Goal: Task Accomplishment & Management: Use online tool/utility

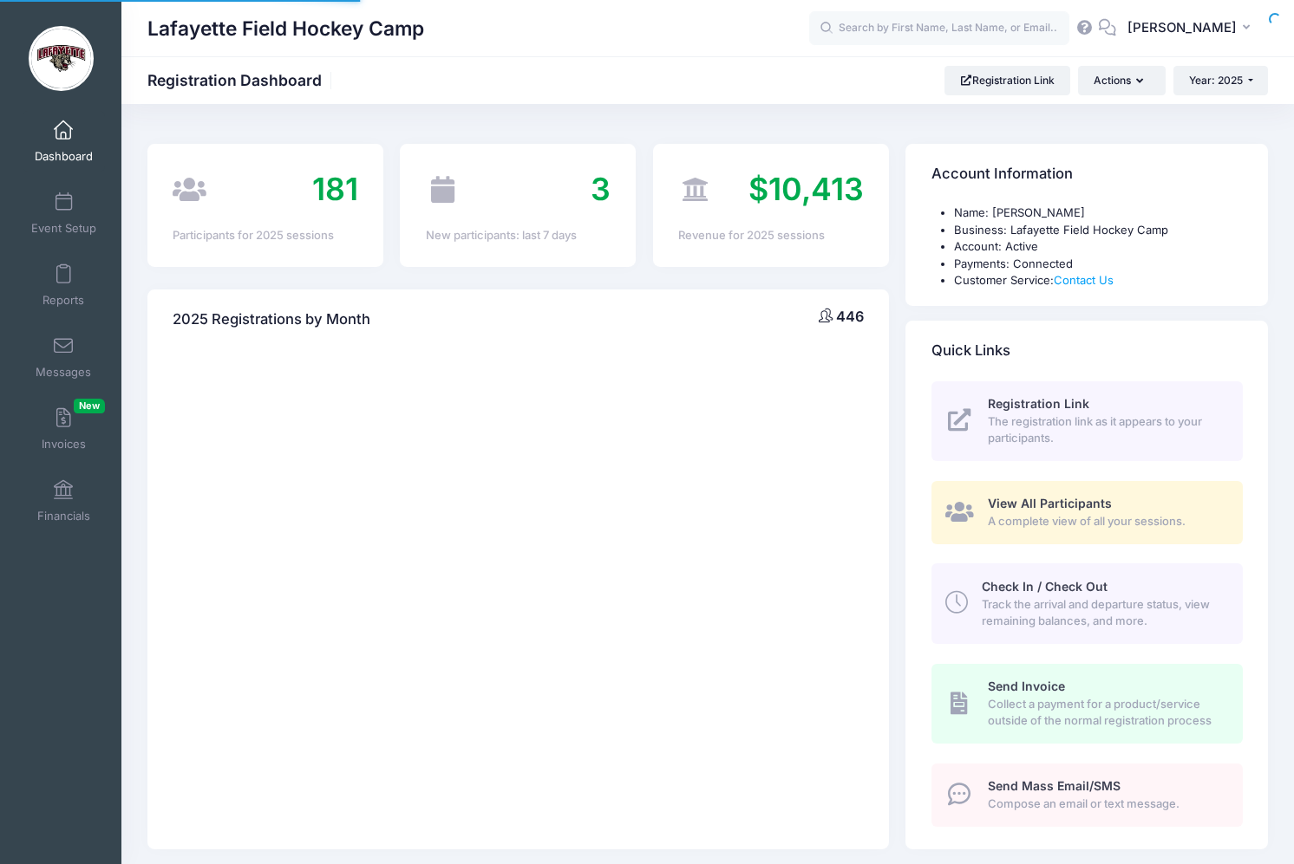
select select
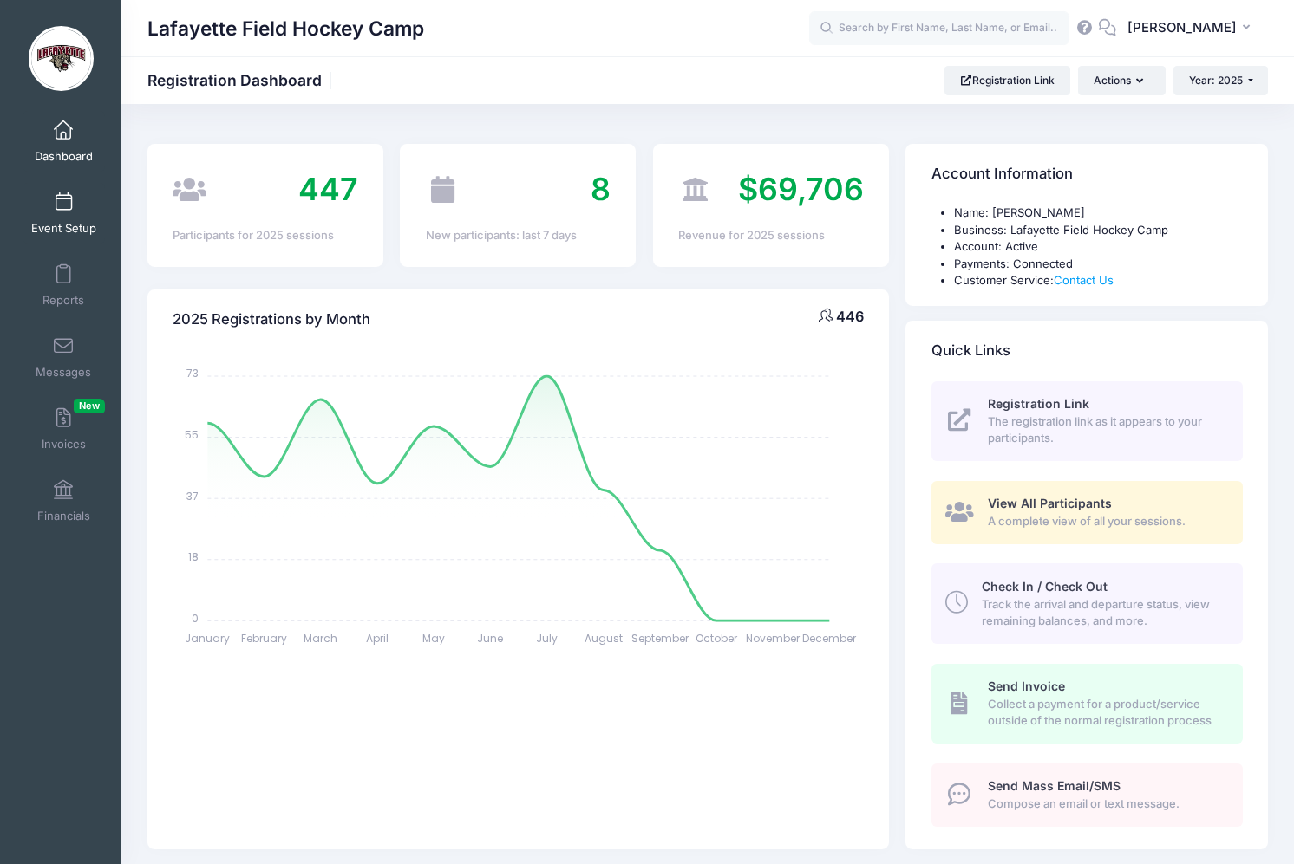
drag, startPoint x: 55, startPoint y: 208, endPoint x: 53, endPoint y: 229, distance: 21.0
click at [63, 208] on span at bounding box center [63, 202] width 0 height 19
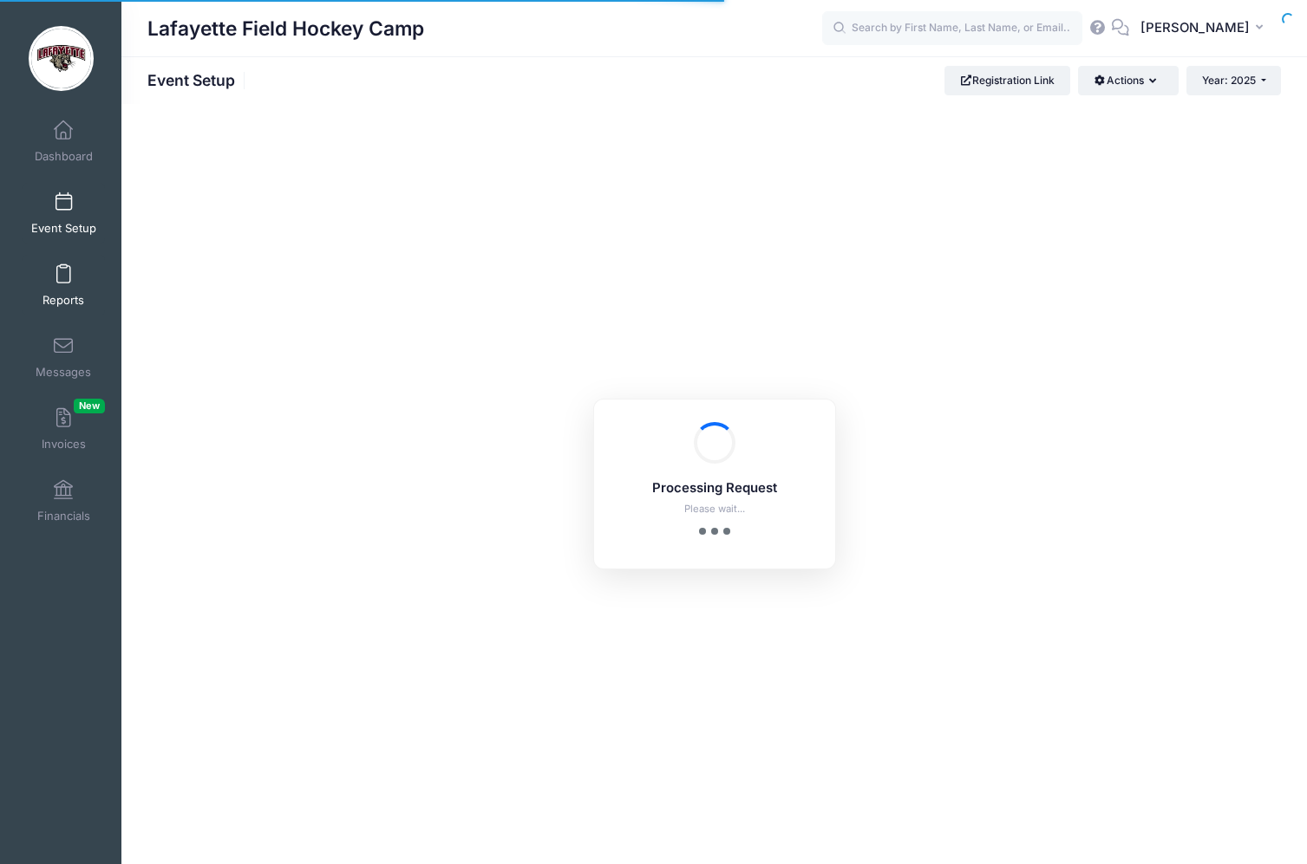
click at [63, 277] on span at bounding box center [63, 274] width 0 height 19
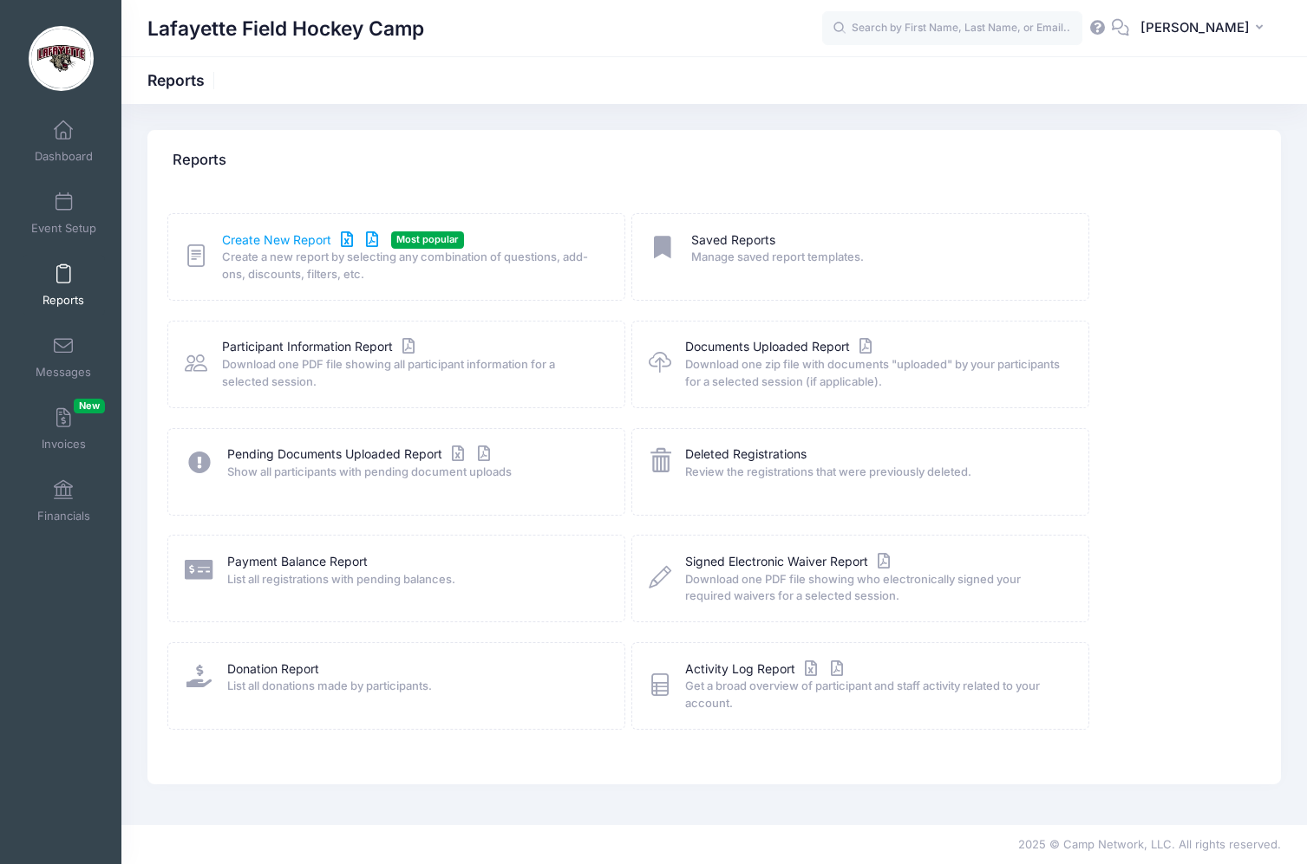
click at [257, 244] on link "Create New Report" at bounding box center [302, 241] width 161 height 18
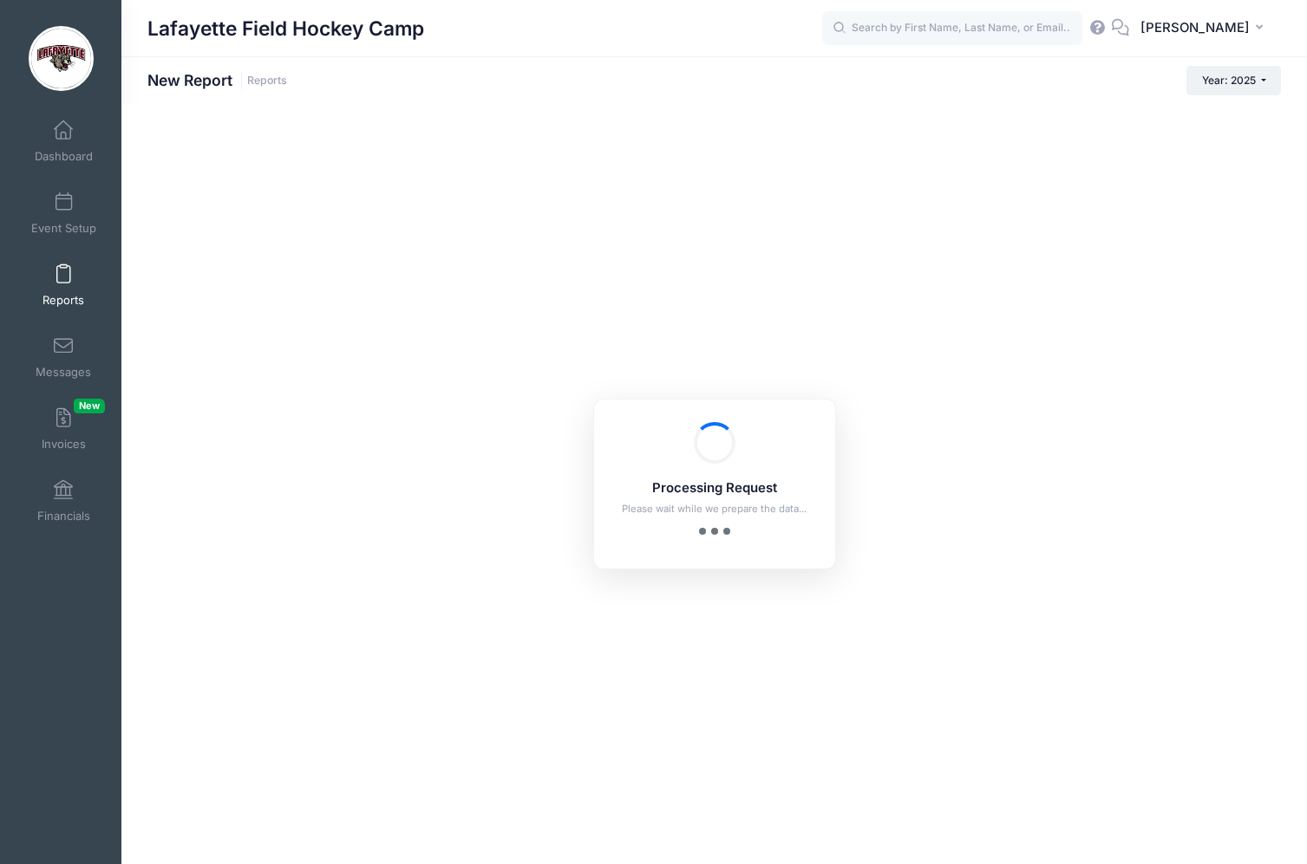
checkbox input "true"
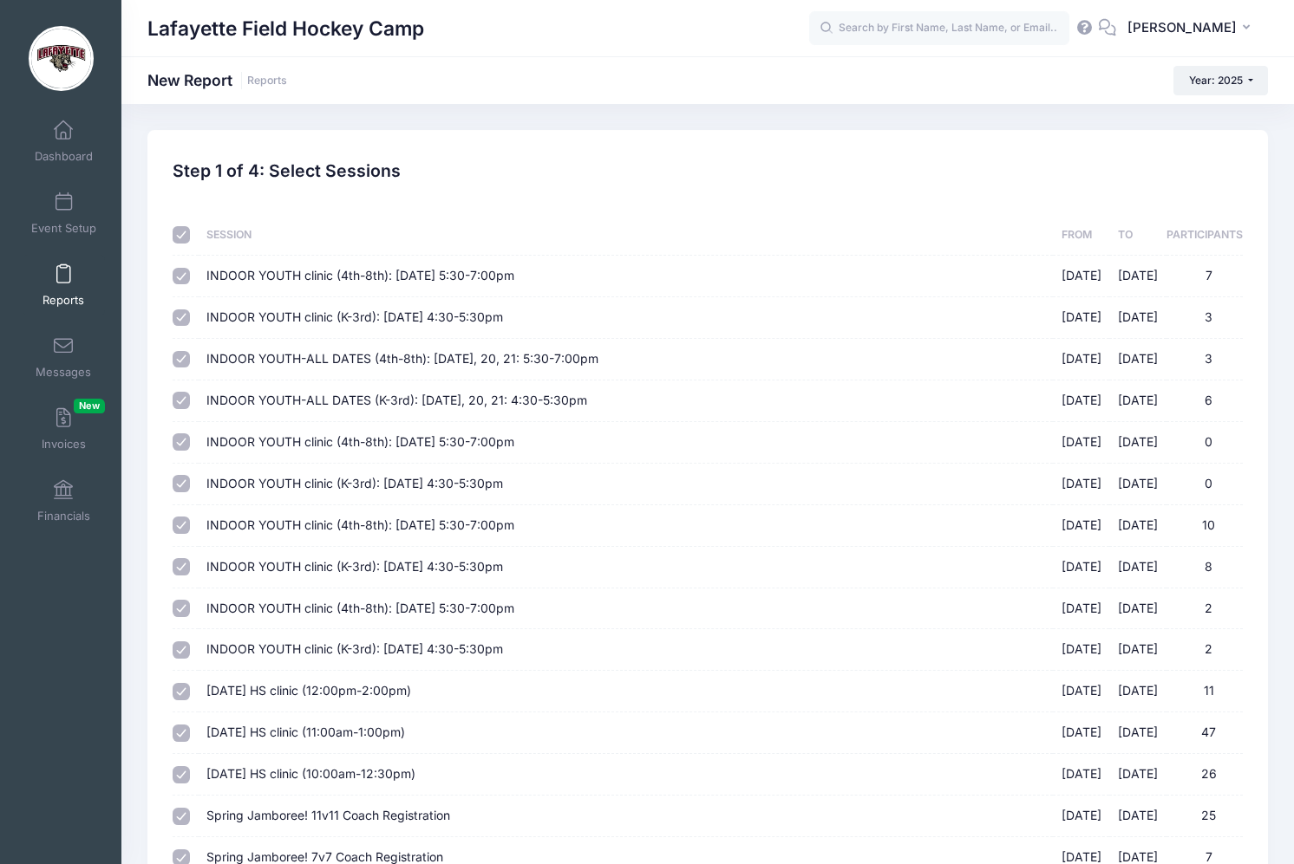
click at [186, 235] on input "checkbox" at bounding box center [181, 234] width 17 height 17
checkbox input "false"
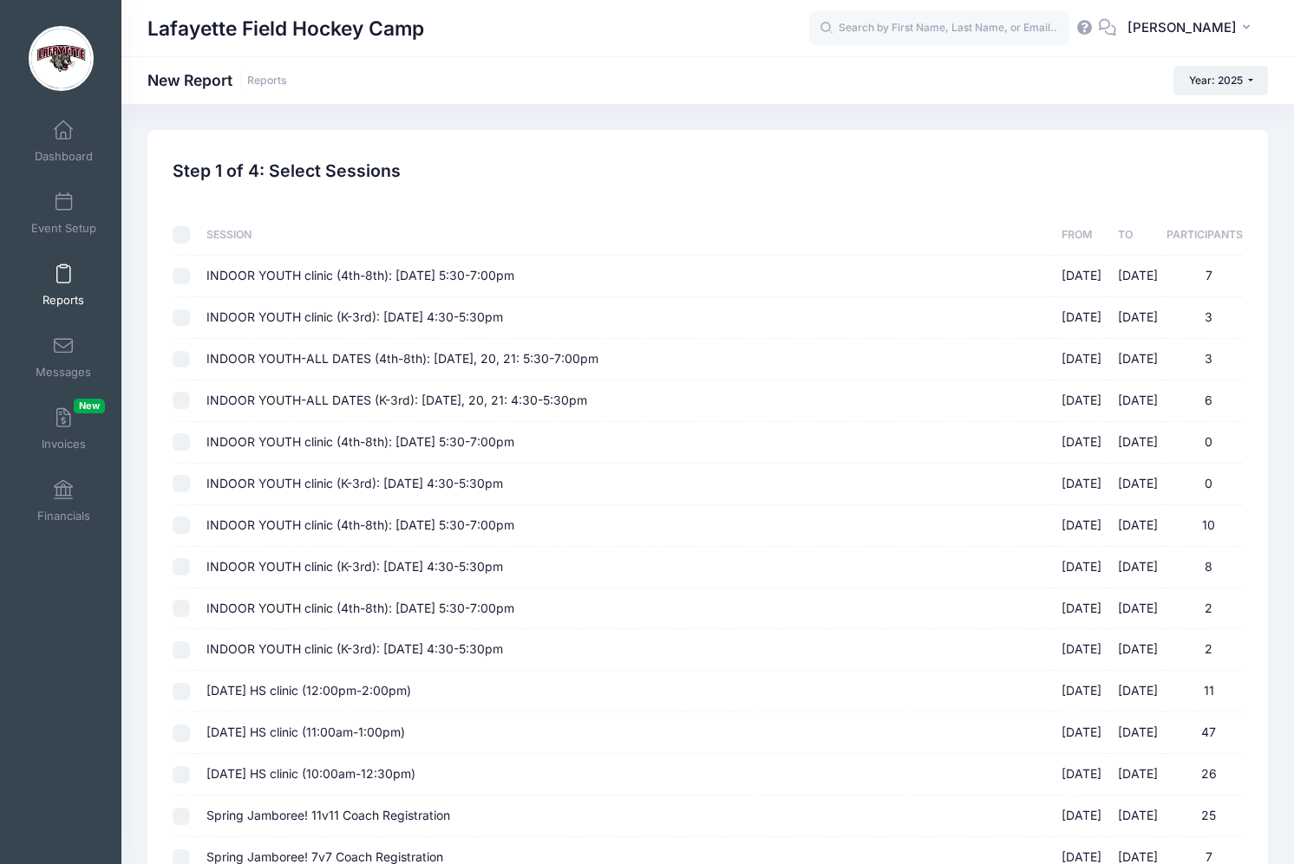
checkbox input "false"
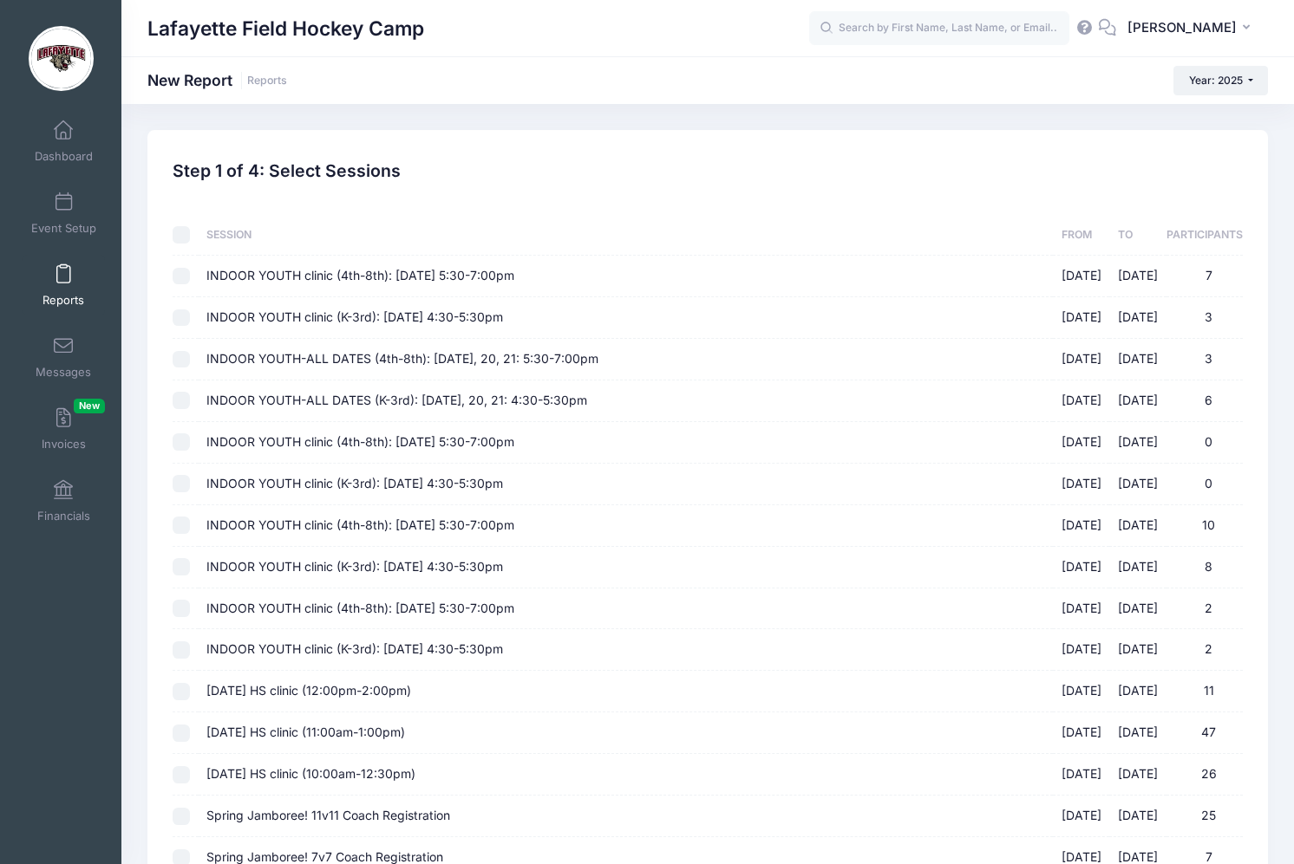
checkbox input "false"
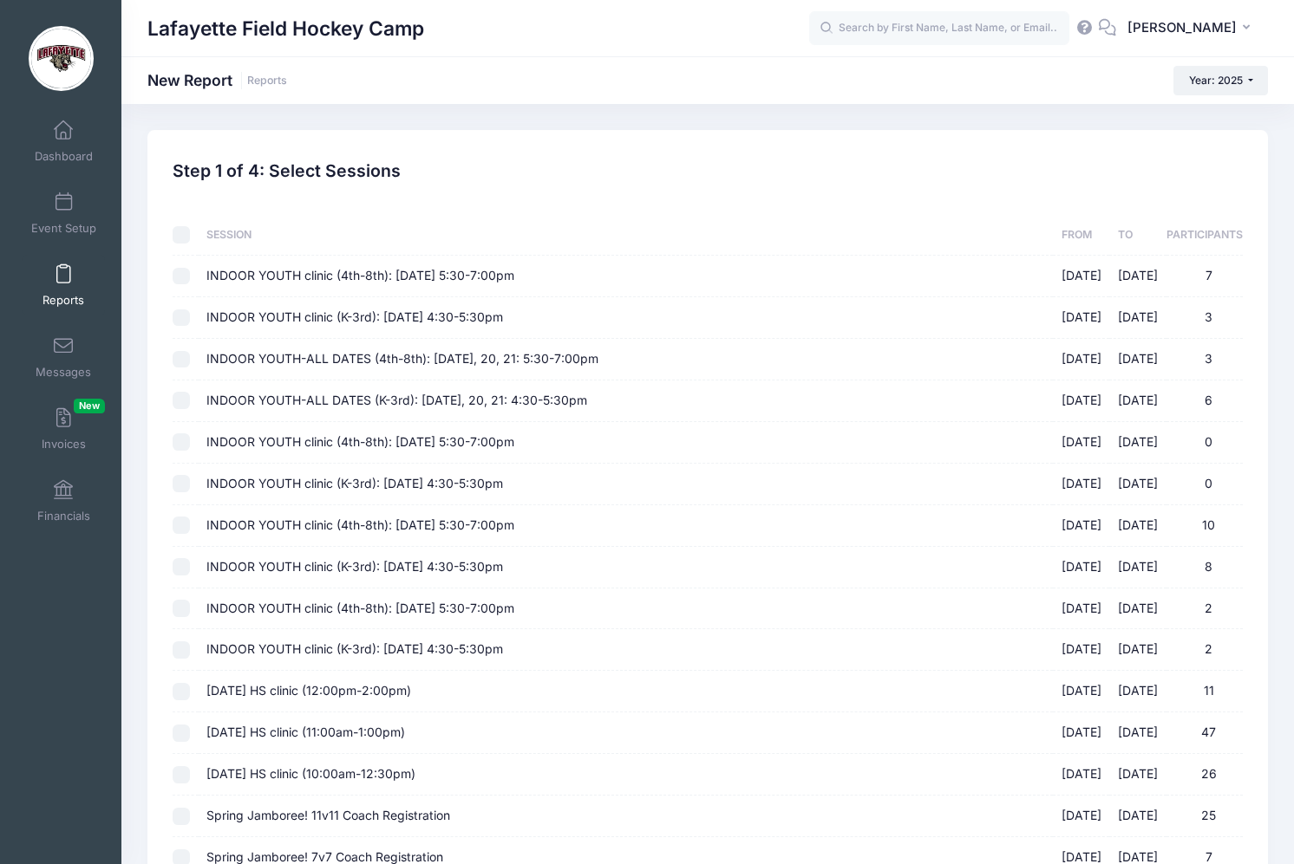
checkbox input "false"
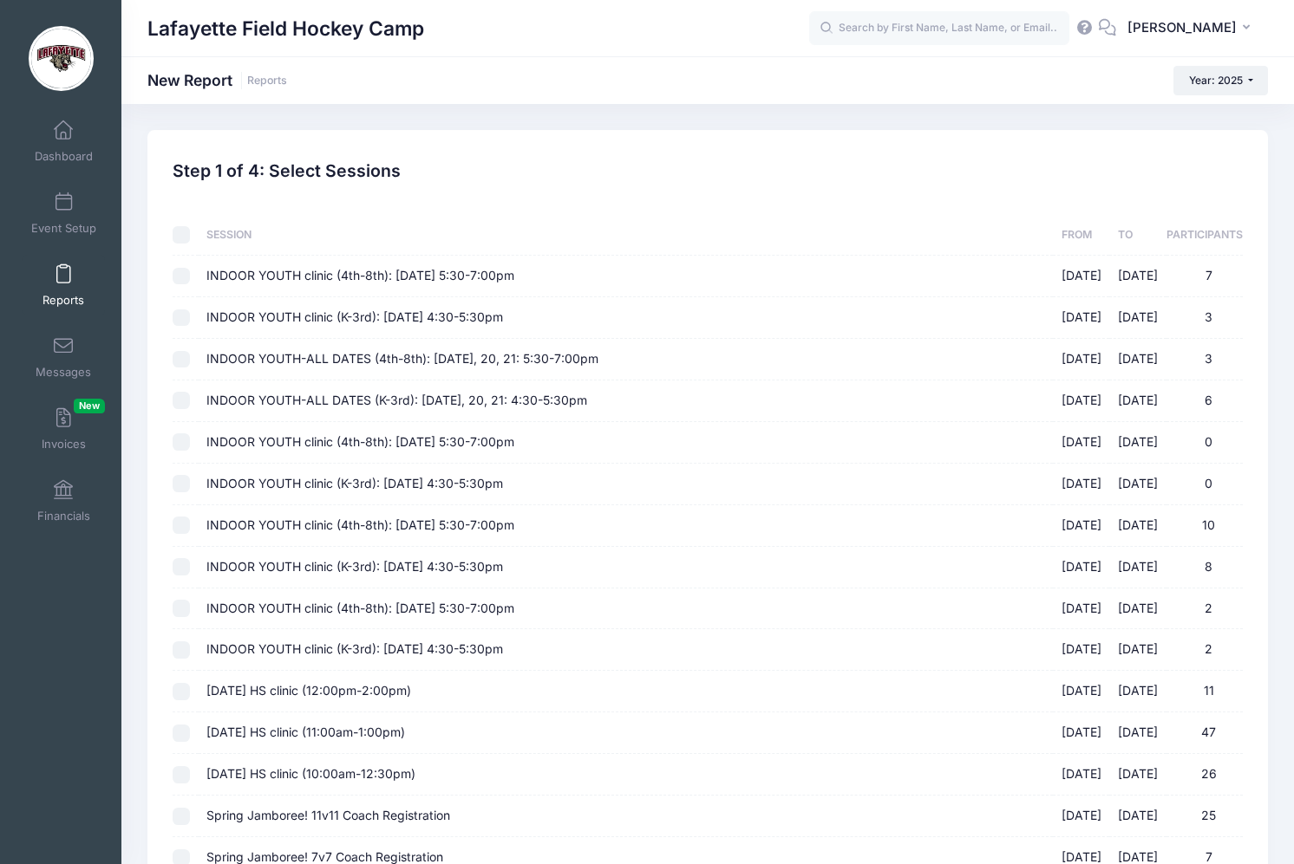
checkbox input "false"
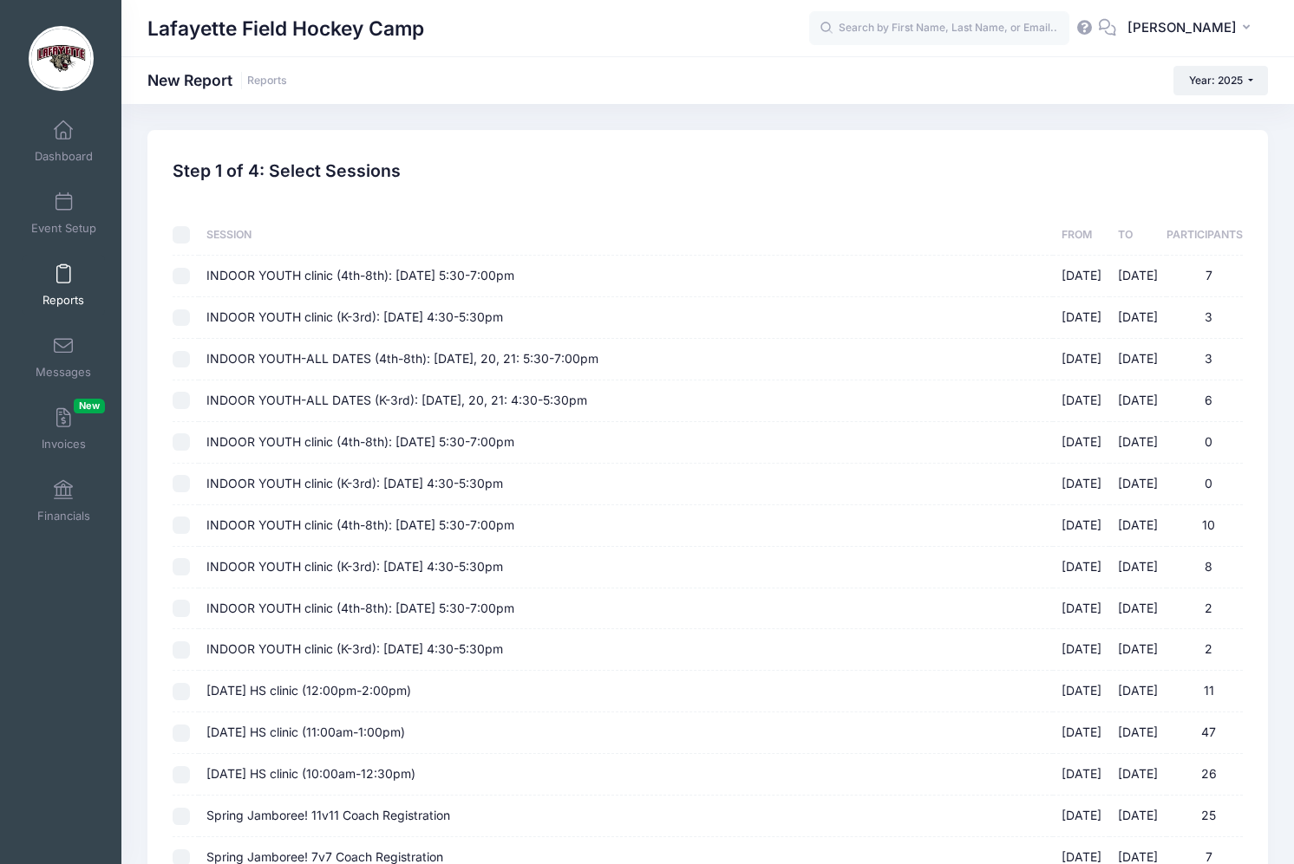
checkbox input "false"
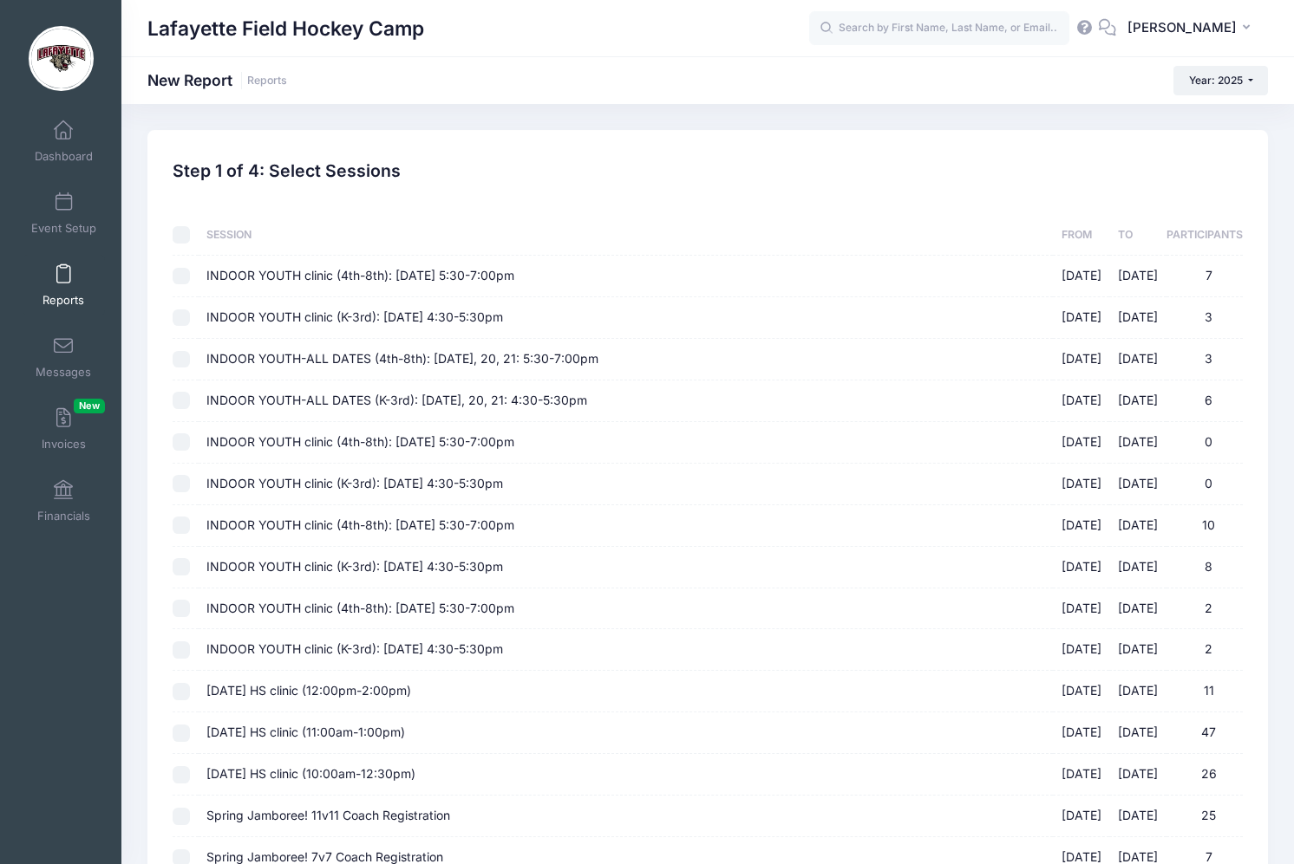
checkbox input "false"
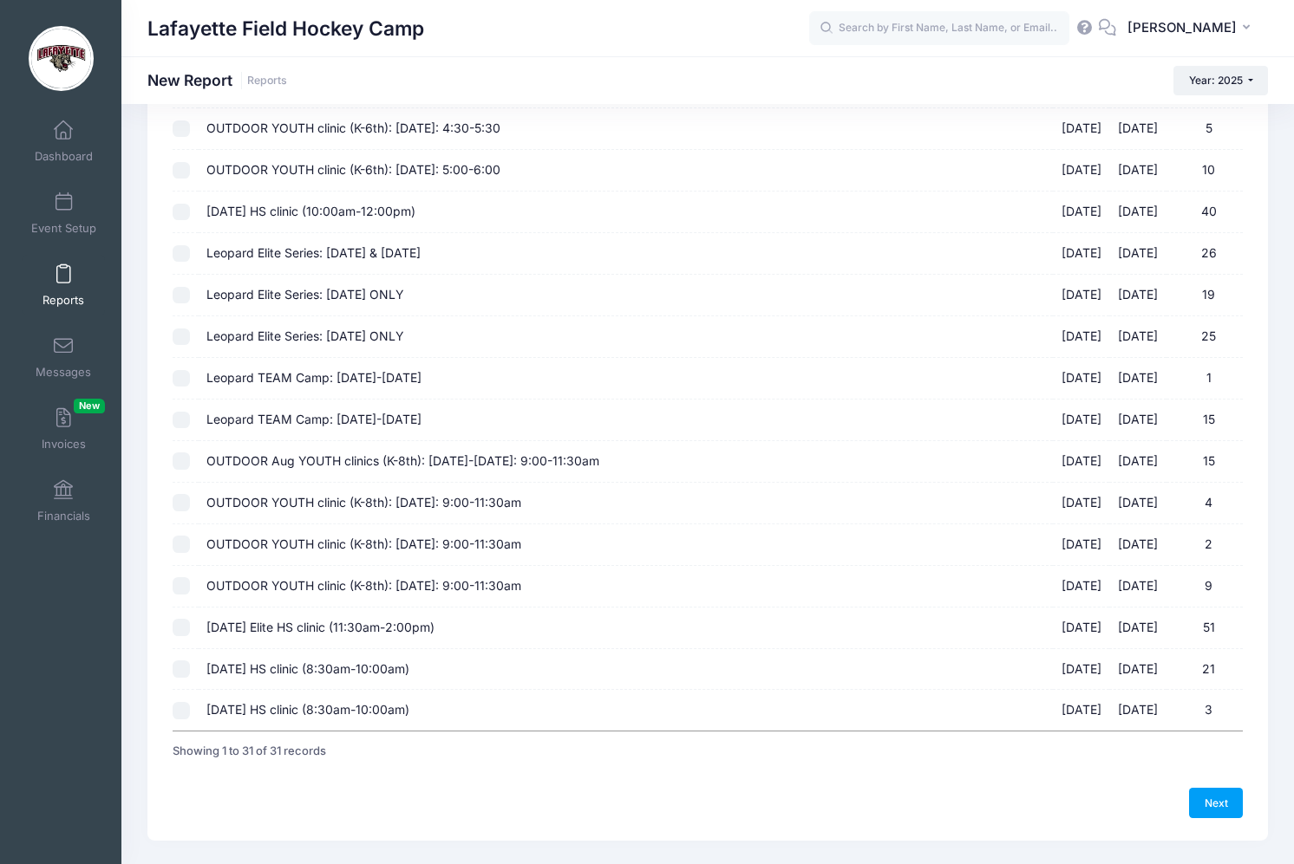
scroll to position [854, 0]
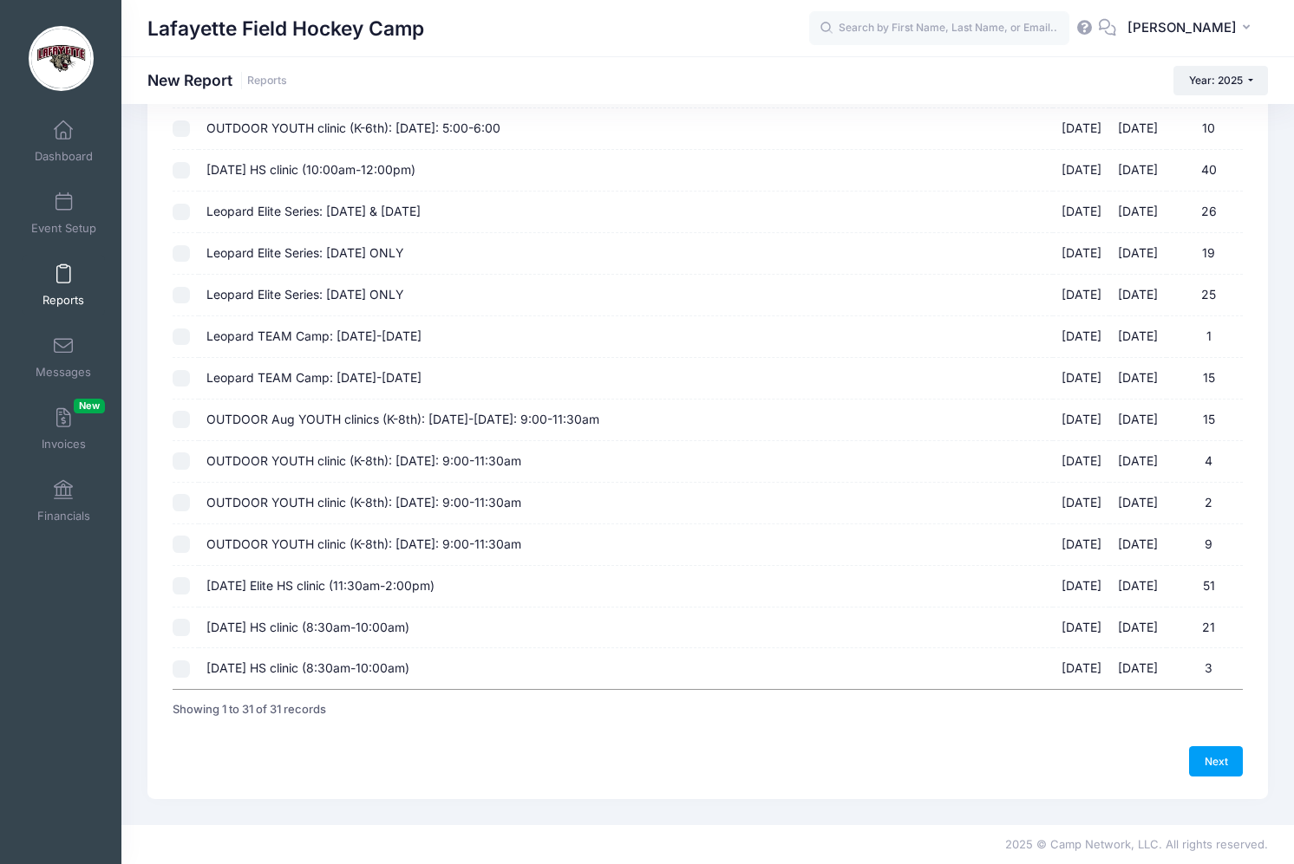
drag, startPoint x: 179, startPoint y: 630, endPoint x: 193, endPoint y: 633, distance: 14.1
click at [179, 630] on input "Sept 14th HS clinic (8:30am-10:00am) 09/14/2025 - 09/14/2025 21" at bounding box center [181, 627] width 17 height 17
checkbox input "true"
click at [1232, 766] on link "Next" at bounding box center [1216, 761] width 54 height 29
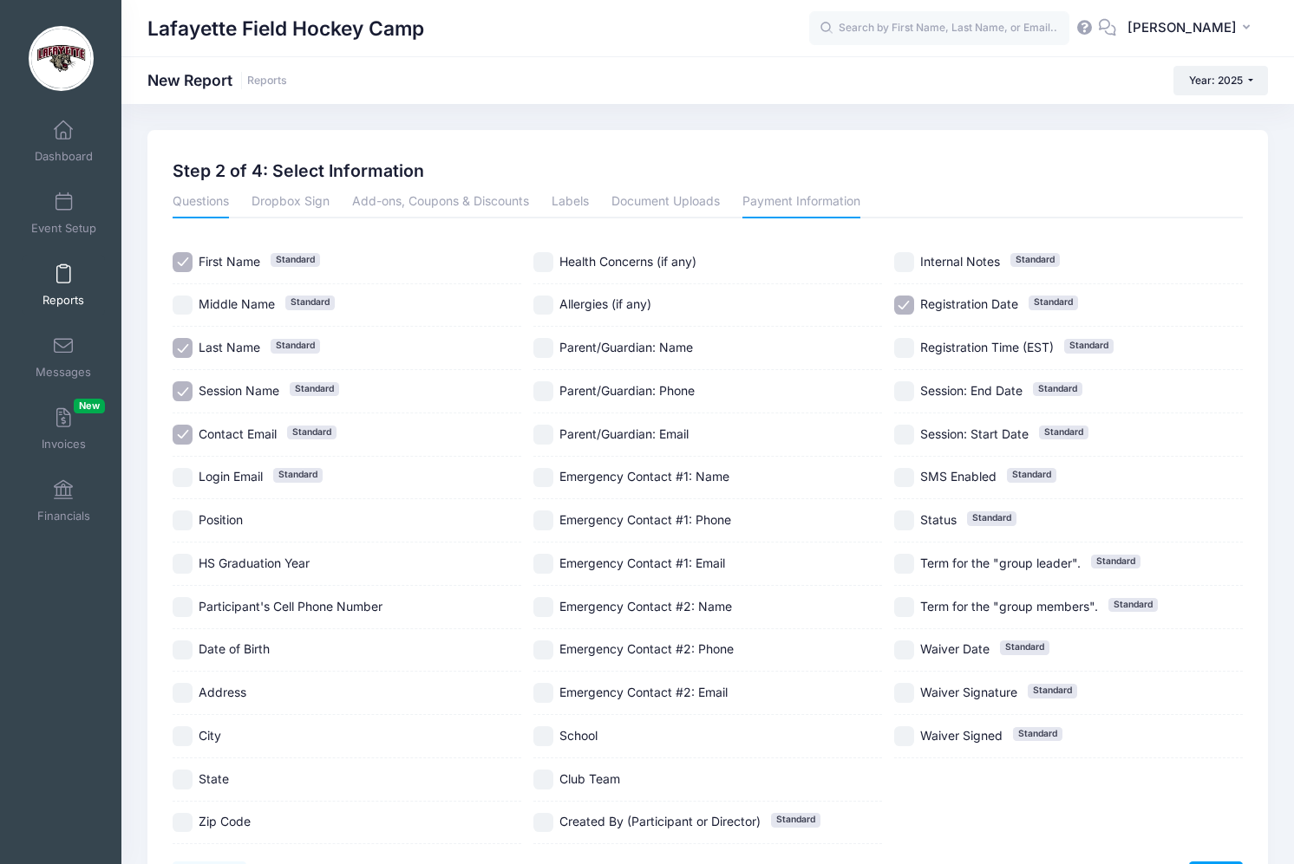
click at [831, 192] on link "Payment Information" at bounding box center [801, 202] width 118 height 31
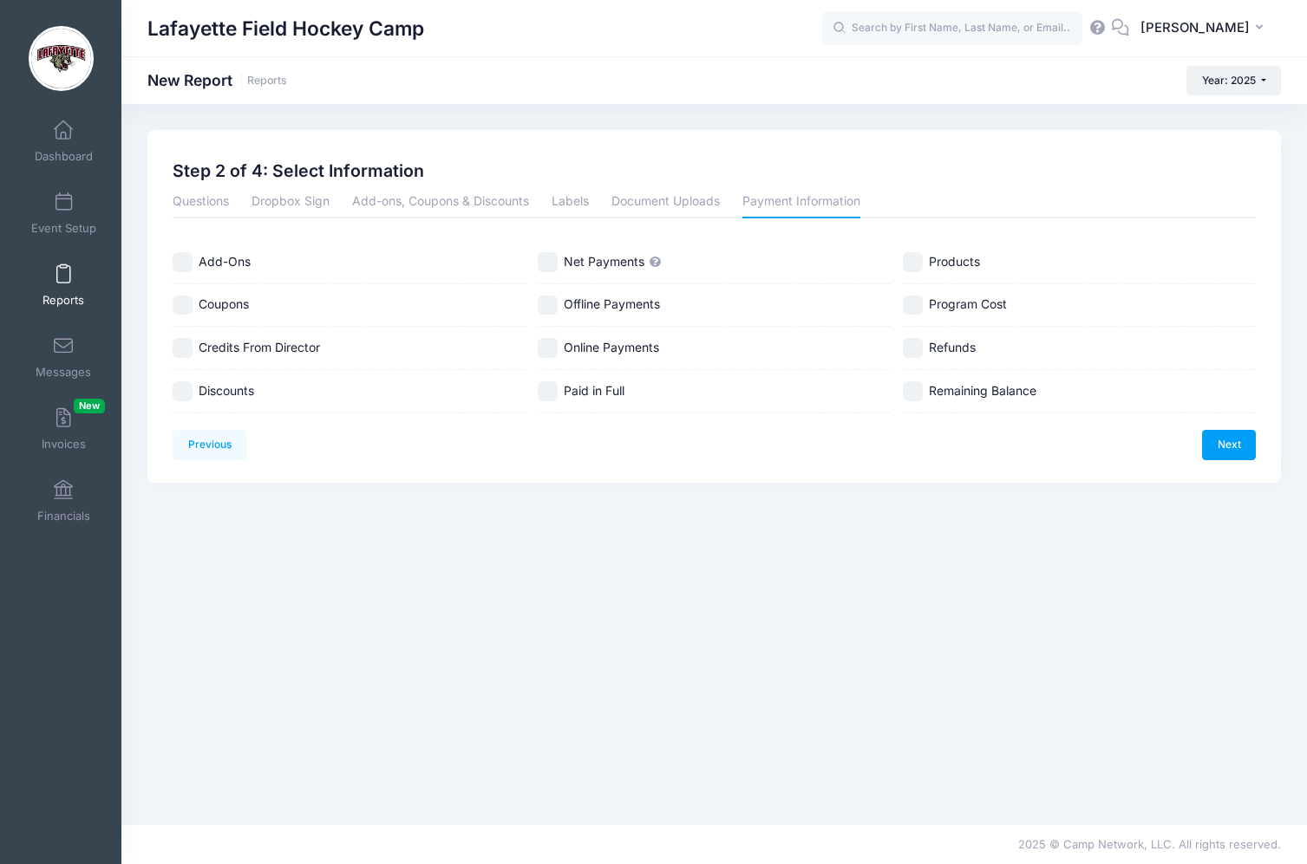
click at [546, 260] on input "Net Payments" at bounding box center [548, 262] width 20 height 20
checkbox input "true"
drag, startPoint x: 546, startPoint y: 348, endPoint x: 554, endPoint y: 383, distance: 36.4
click at [546, 349] on input "Online Payments" at bounding box center [548, 348] width 20 height 20
checkbox input "true"
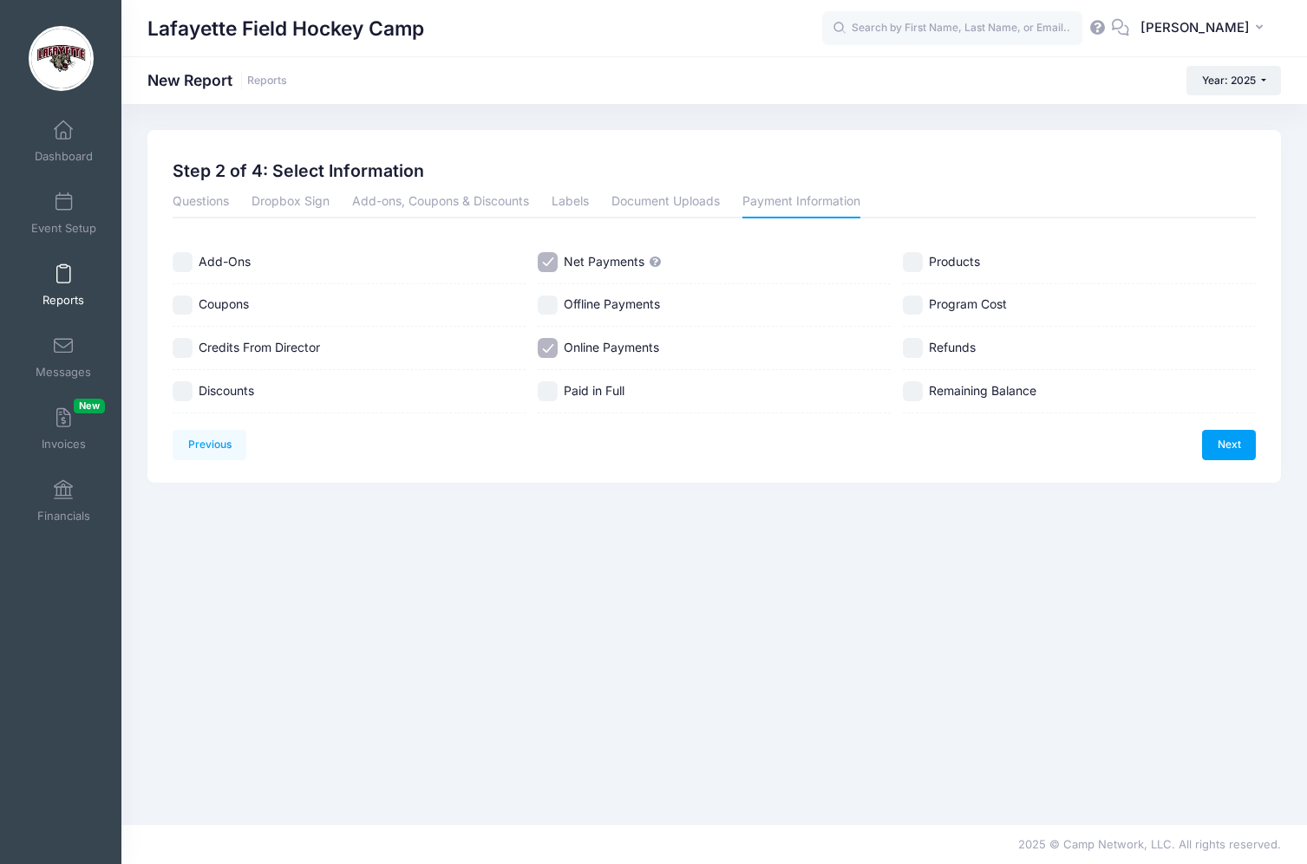
click at [550, 395] on input "Paid in Full" at bounding box center [548, 392] width 20 height 20
checkbox input "true"
drag, startPoint x: 912, startPoint y: 299, endPoint x: 910, endPoint y: 336, distance: 36.5
click at [912, 300] on input "Program Cost" at bounding box center [913, 306] width 20 height 20
checkbox input "true"
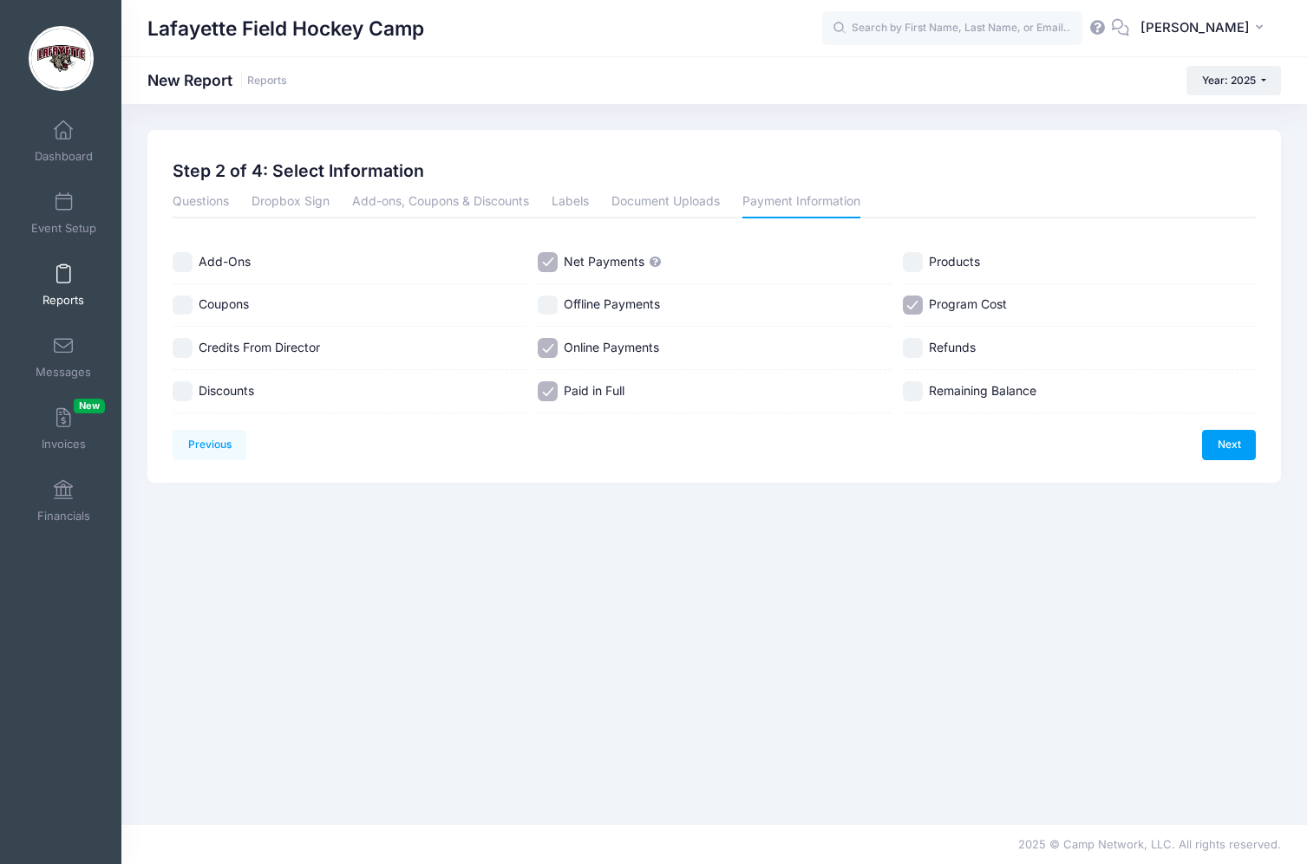
drag, startPoint x: 917, startPoint y: 394, endPoint x: 1049, endPoint y: 432, distance: 137.2
click at [917, 394] on input "Remaining Balance" at bounding box center [913, 392] width 20 height 20
checkbox input "true"
click at [908, 341] on input "Refunds" at bounding box center [913, 348] width 20 height 20
checkbox input "true"
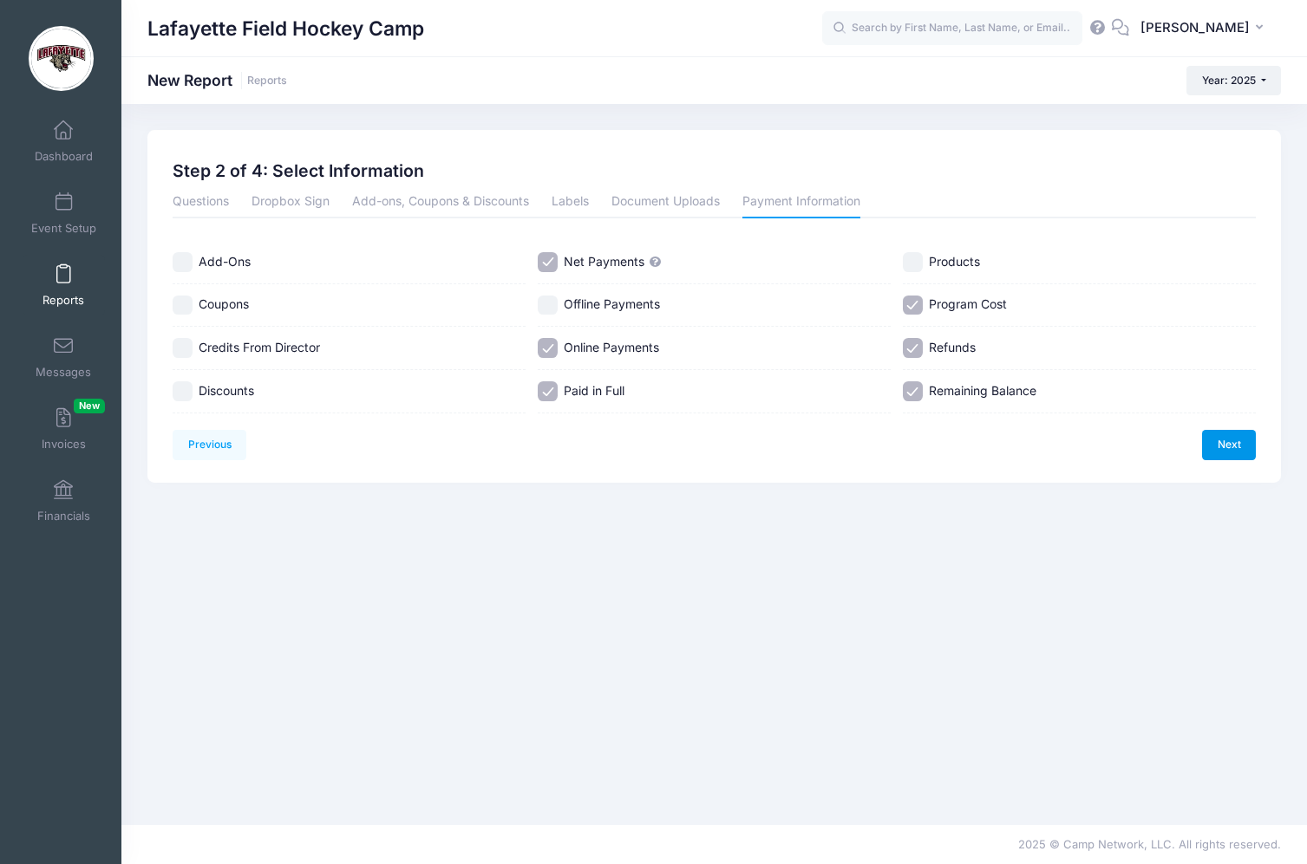
click at [1219, 440] on link "Next" at bounding box center [1229, 444] width 54 height 29
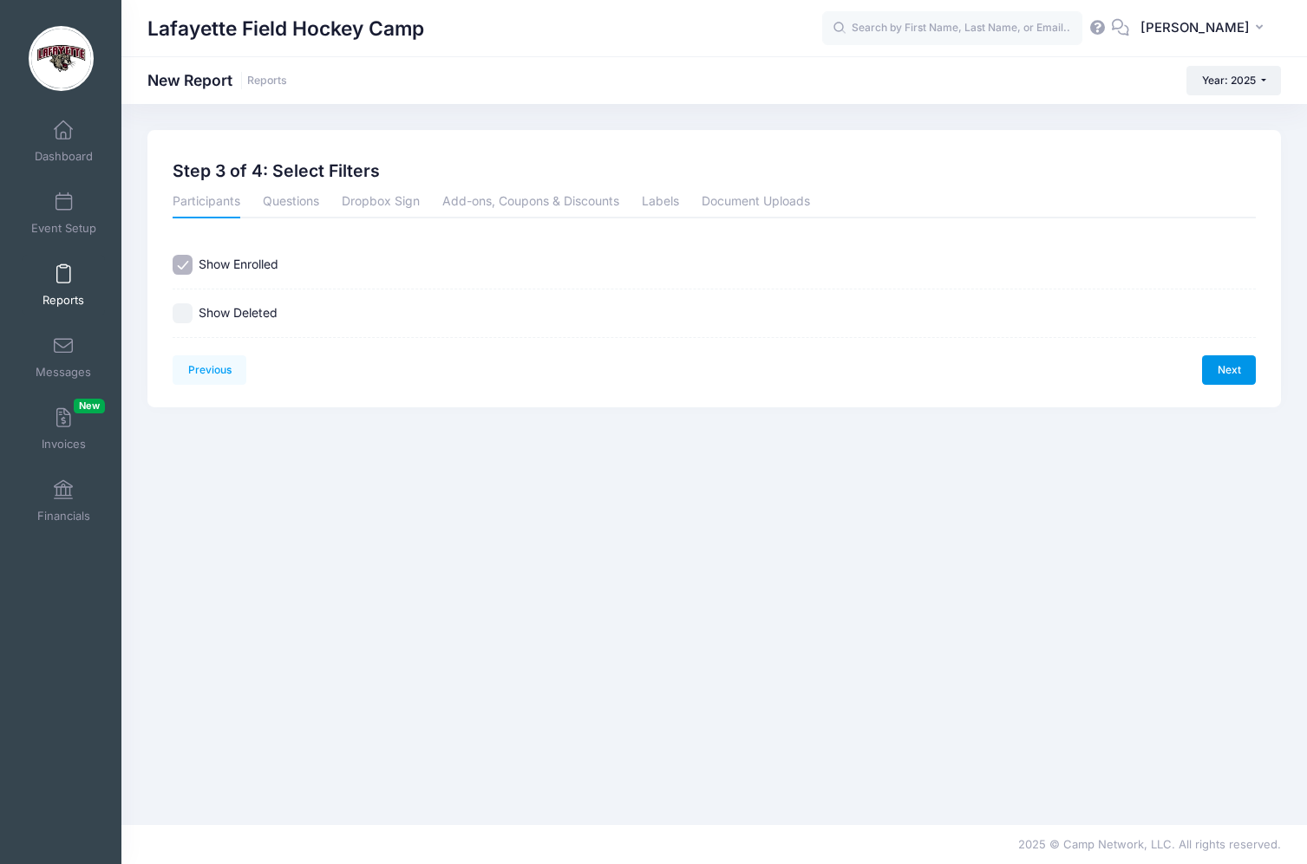
click at [1215, 377] on link "Next" at bounding box center [1229, 369] width 54 height 29
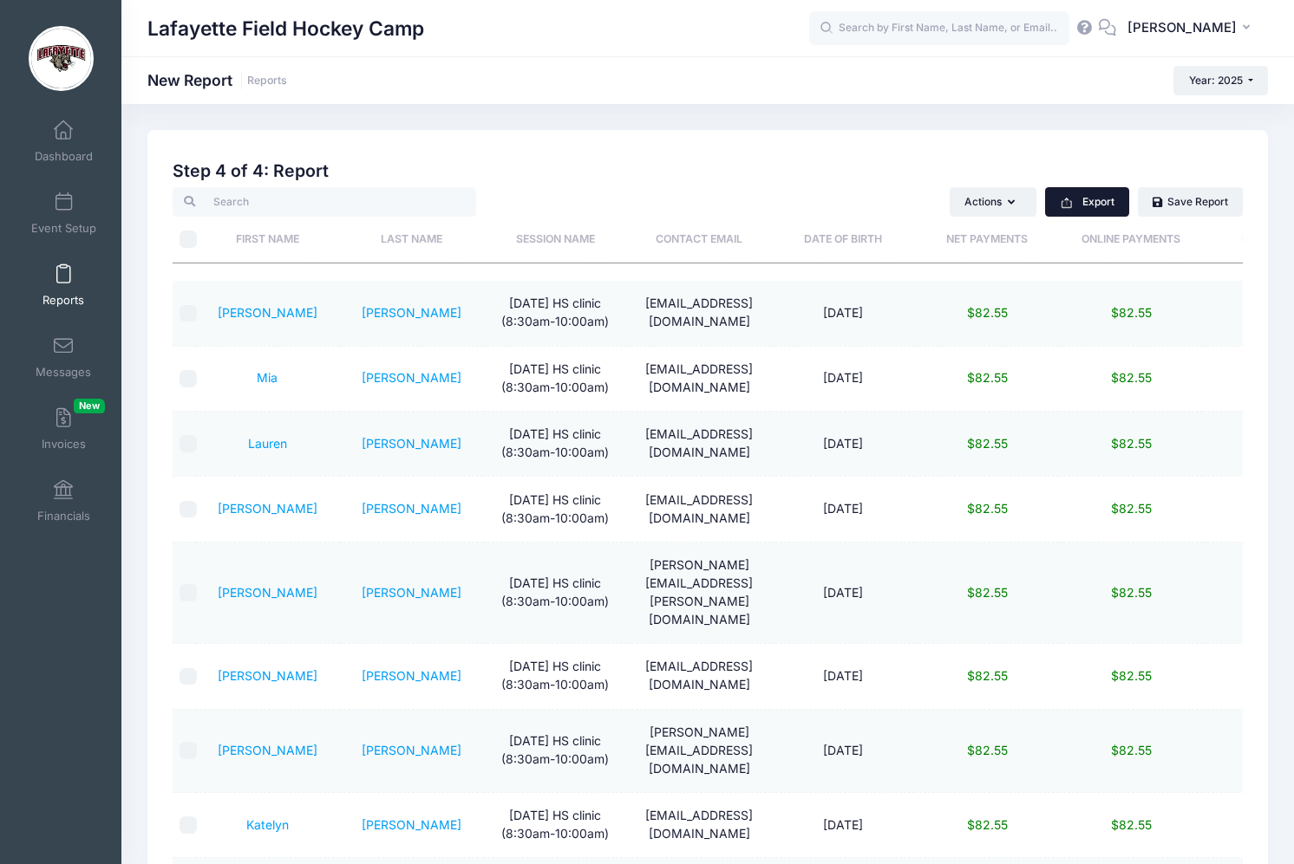
click at [1101, 207] on button "Export" at bounding box center [1087, 201] width 84 height 29
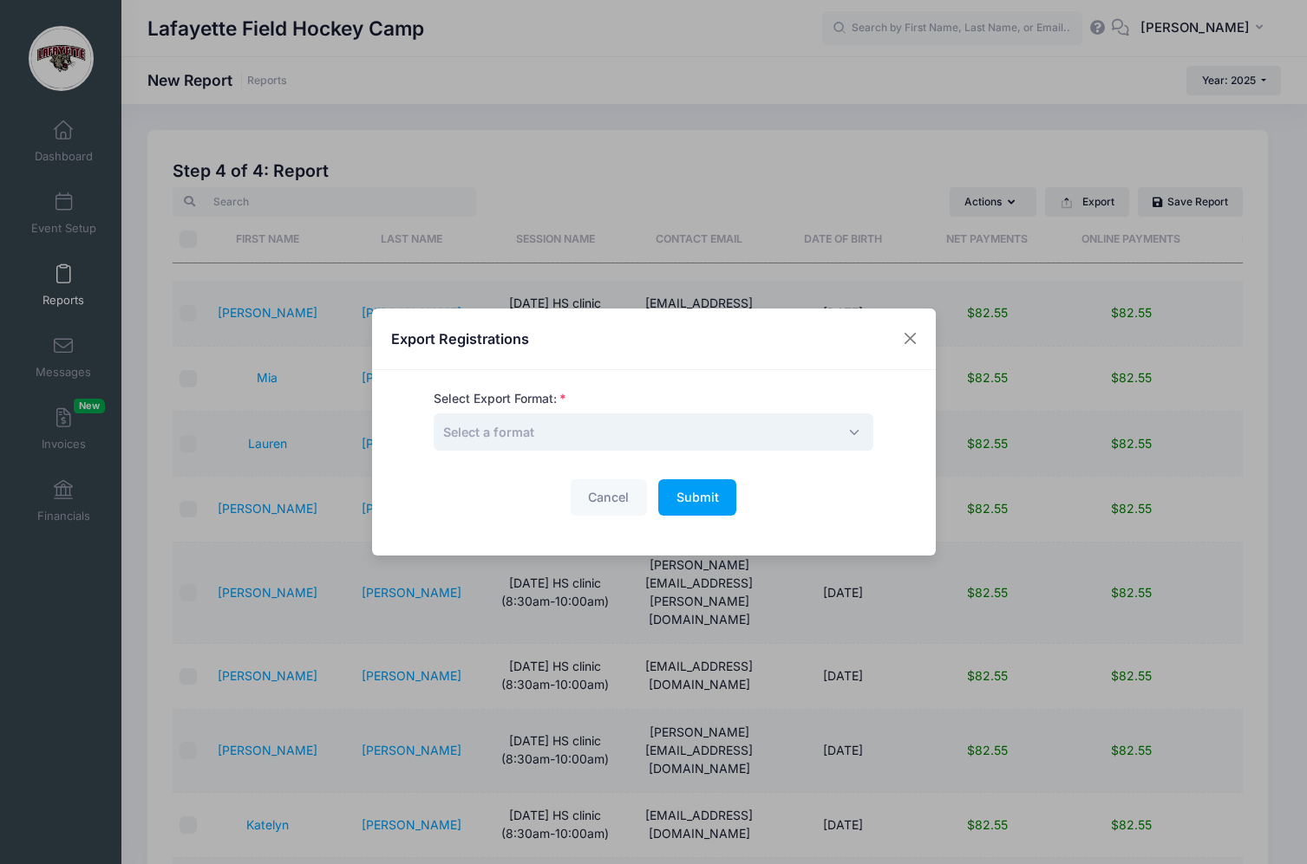
click at [693, 431] on span "Select a format" at bounding box center [654, 432] width 440 height 37
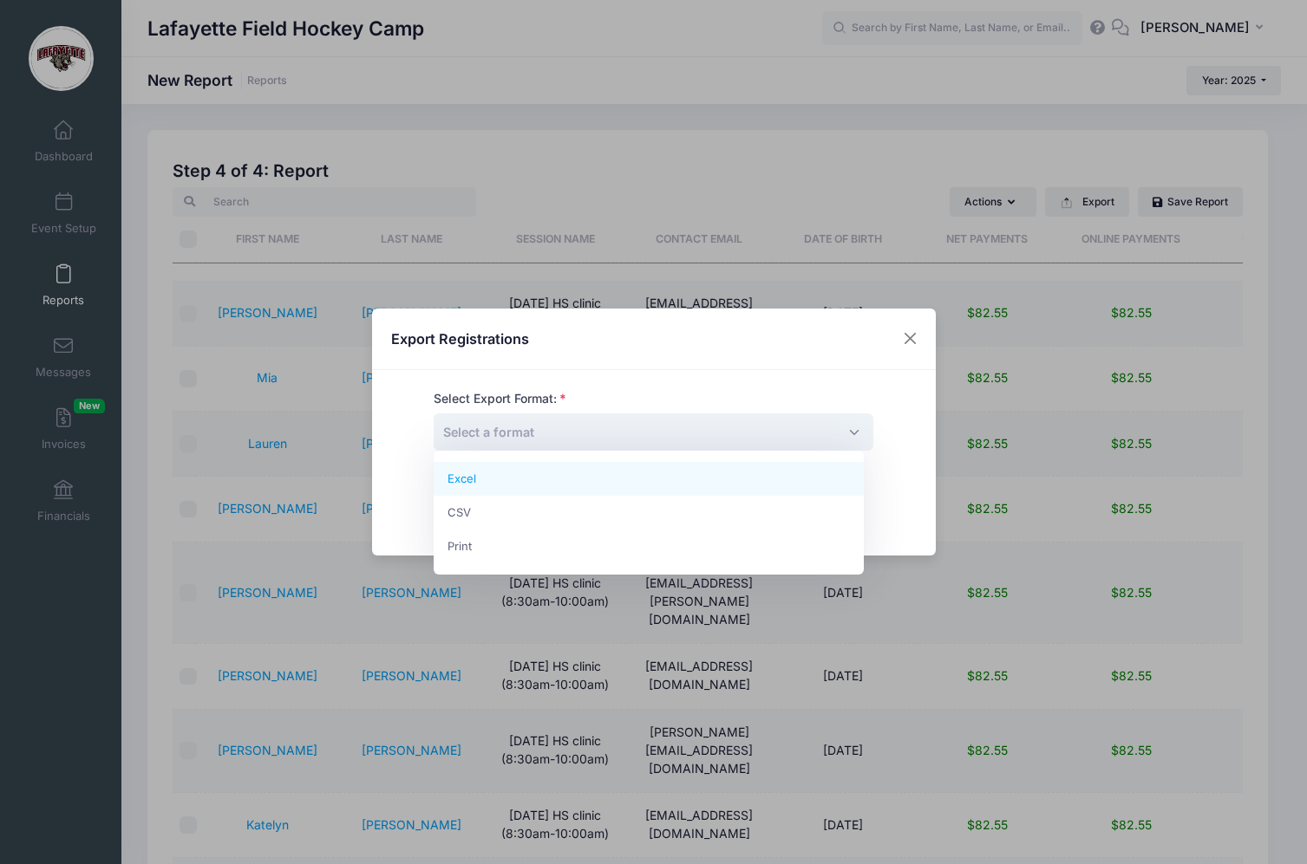
select select "excel"
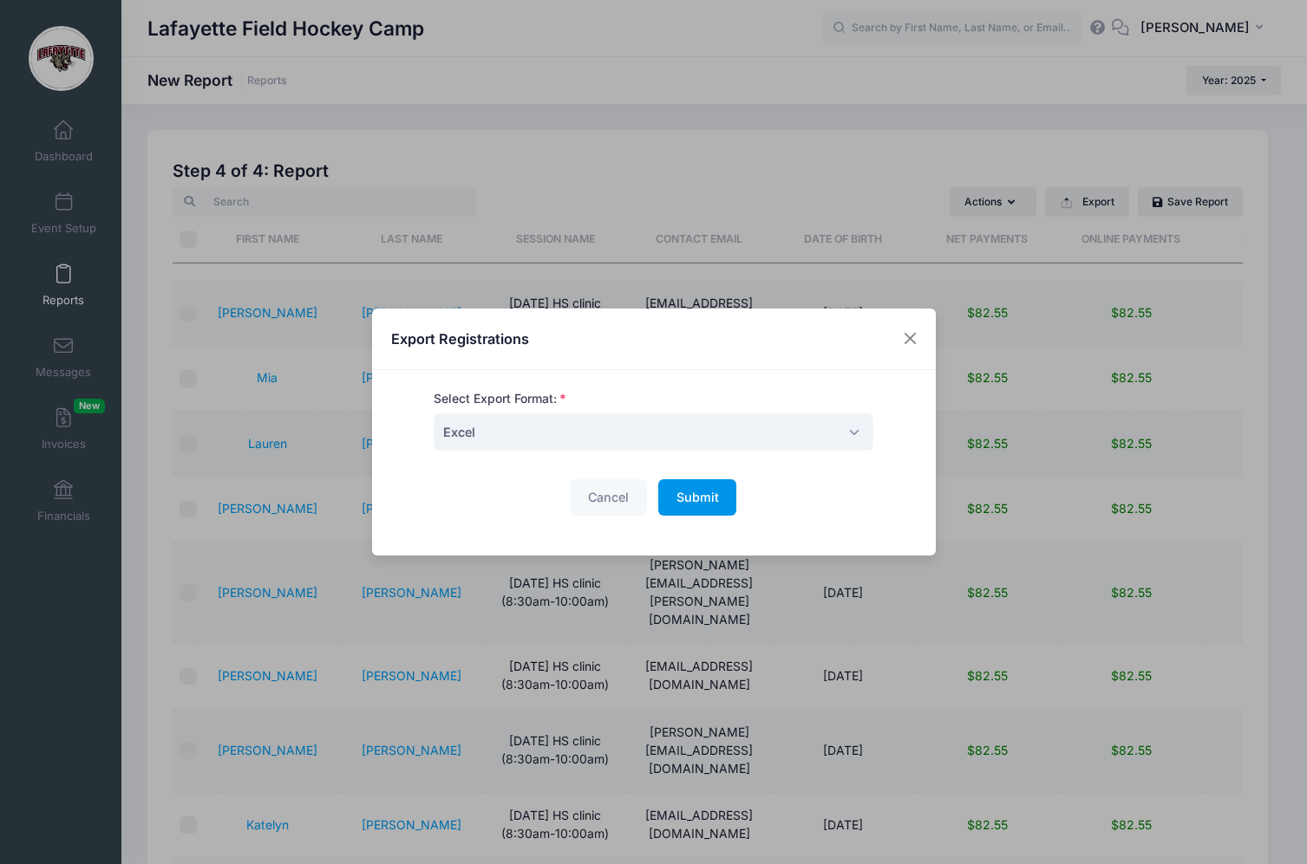
click at [678, 505] on button "Submit Please wait..." at bounding box center [697, 497] width 78 height 37
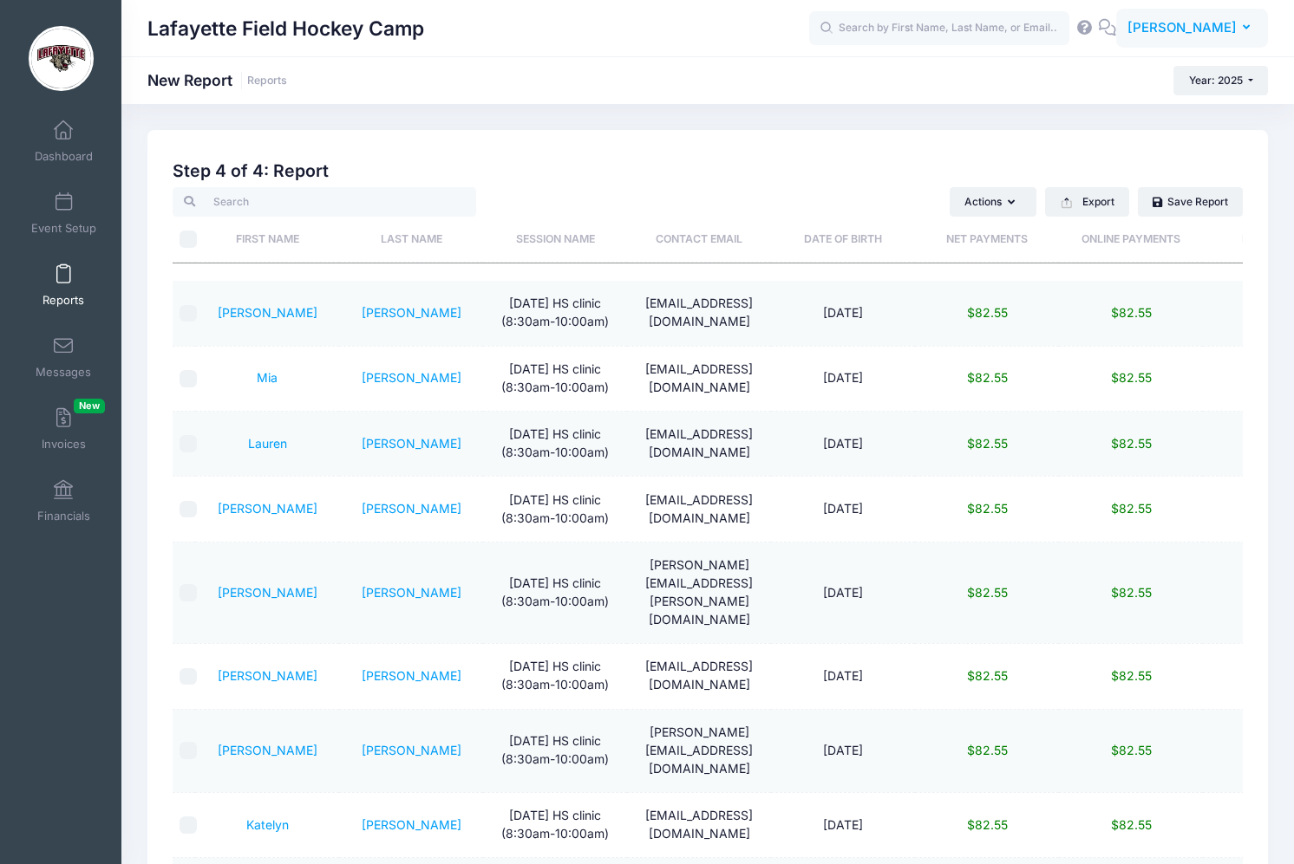
drag, startPoint x: 1247, startPoint y: 29, endPoint x: 1242, endPoint y: 39, distance: 10.5
click at [1247, 28] on icon "button" at bounding box center [1249, 28] width 14 height 0
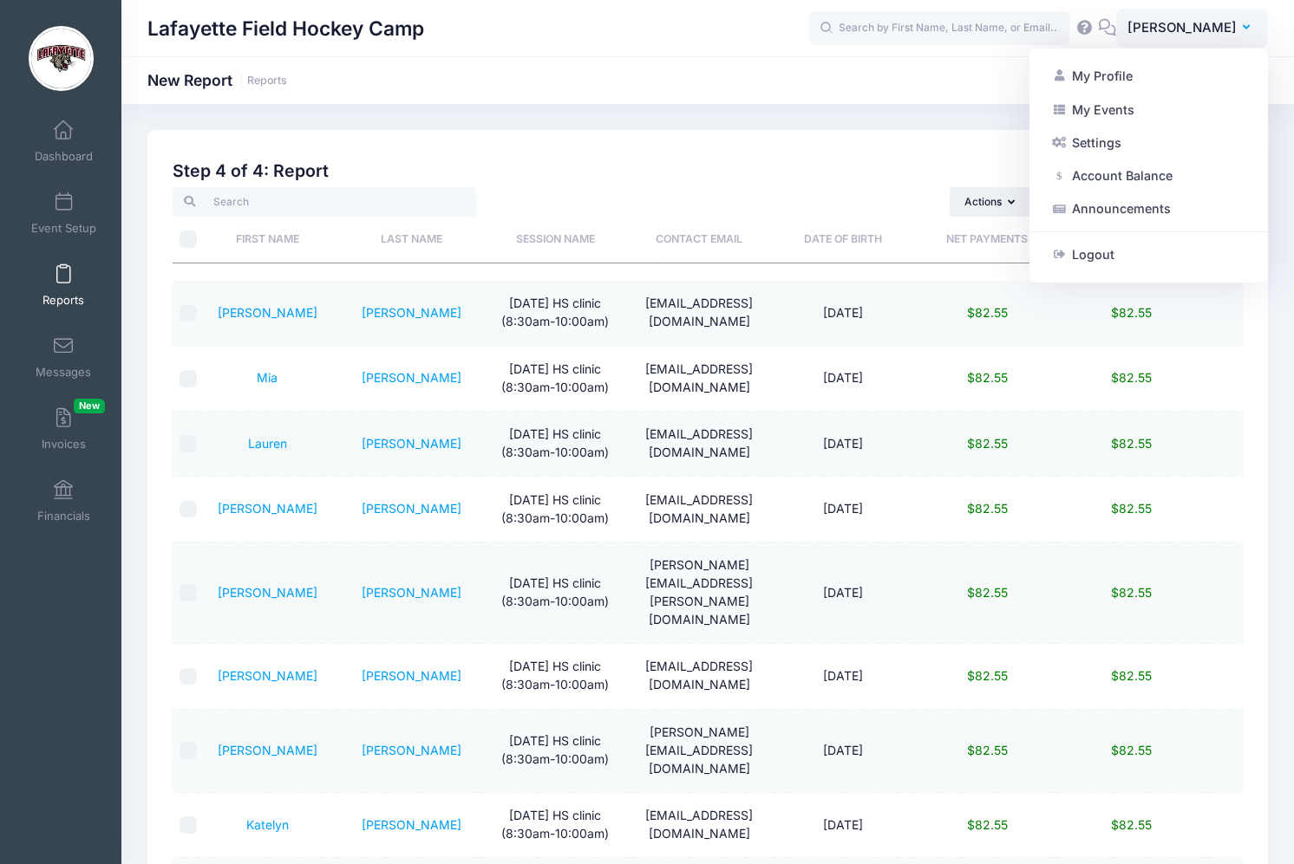
drag, startPoint x: 1086, startPoint y: 255, endPoint x: 1138, endPoint y: 179, distance: 91.1
click at [1087, 254] on link "Logout" at bounding box center [1148, 254] width 211 height 33
